Goal: Information Seeking & Learning: Check status

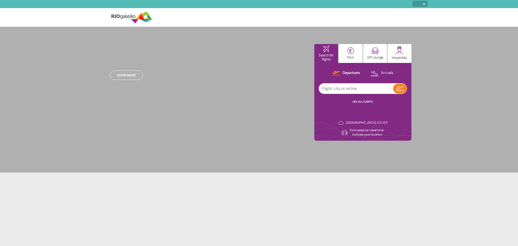
select select
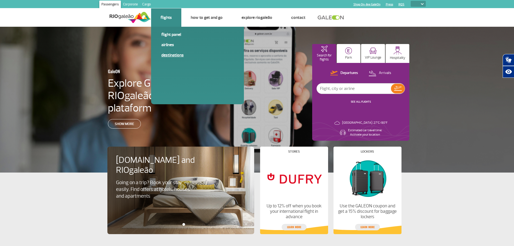
drag, startPoint x: 170, startPoint y: 33, endPoint x: 182, endPoint y: 60, distance: 29.5
click at [170, 33] on link "Flight panel" at bounding box center [197, 35] width 72 height 6
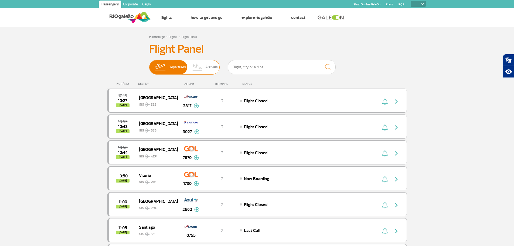
click at [201, 67] on img at bounding box center [198, 67] width 16 height 14
click at [149, 65] on input "Departures Arrivals" at bounding box center [149, 65] width 0 height 0
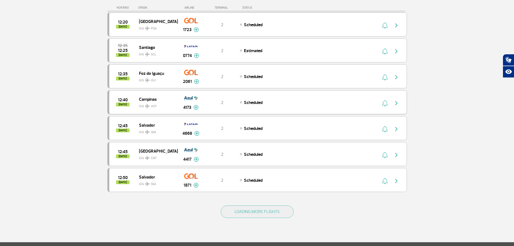
scroll to position [432, 0]
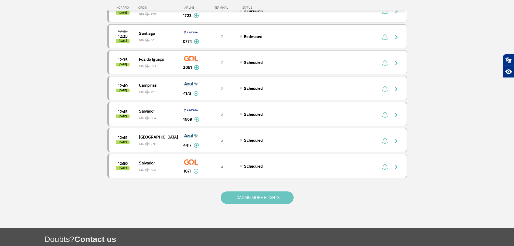
click at [248, 198] on button "LOADING MORE FLIGHTS" at bounding box center [257, 197] width 73 height 12
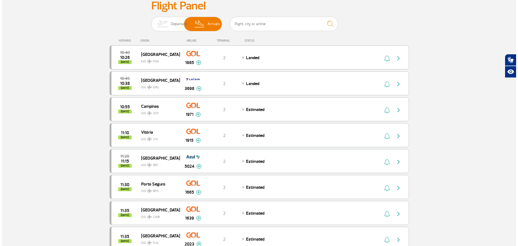
scroll to position [0, 0]
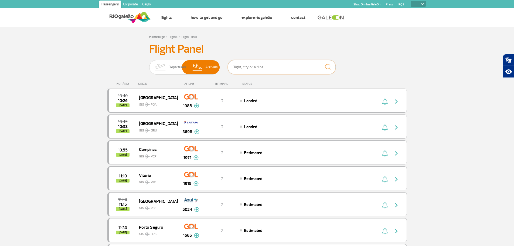
click at [280, 69] on input "text" at bounding box center [282, 67] width 108 height 14
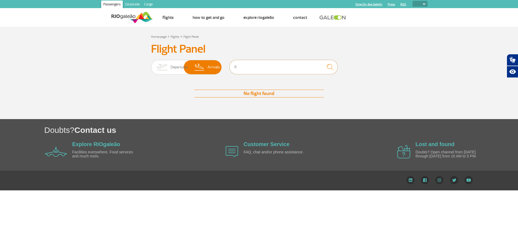
type input "f"
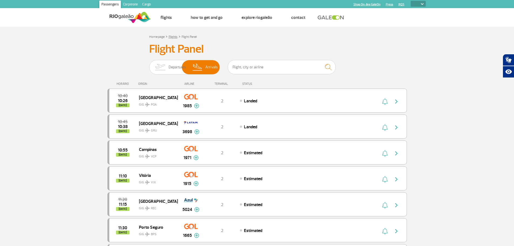
click at [172, 36] on link "Flights" at bounding box center [173, 37] width 9 height 4
